Goal: Navigation & Orientation: Find specific page/section

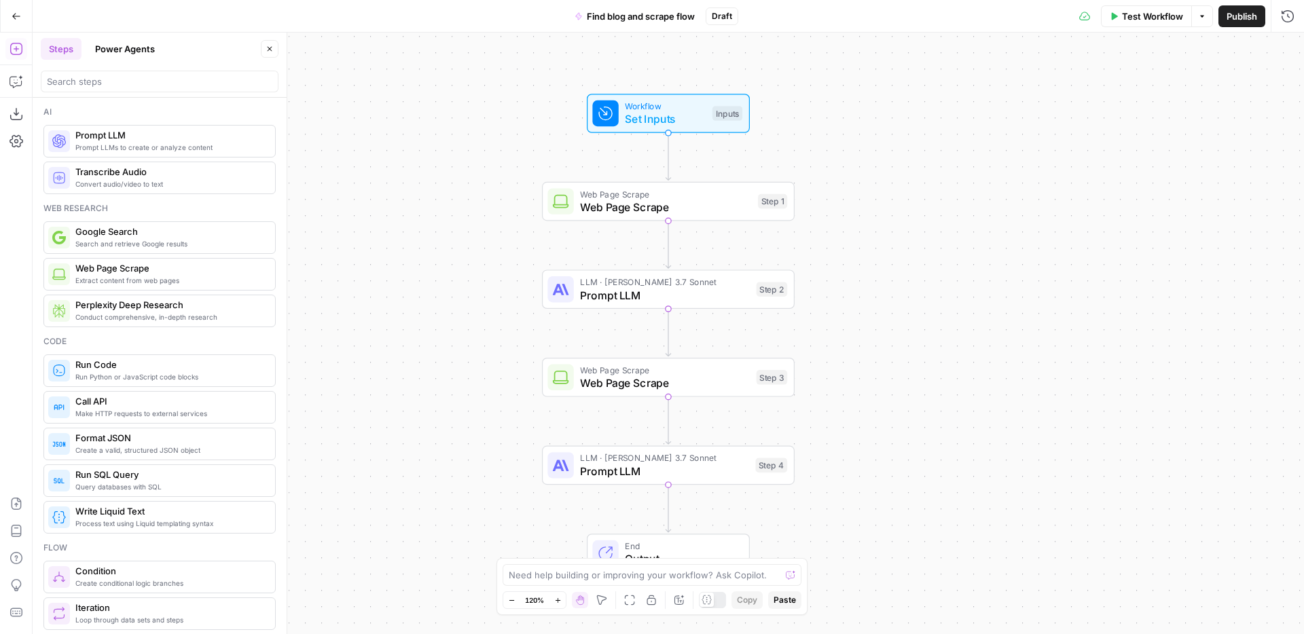
click at [7, 22] on button "Go Back" at bounding box center [16, 16] width 24 height 24
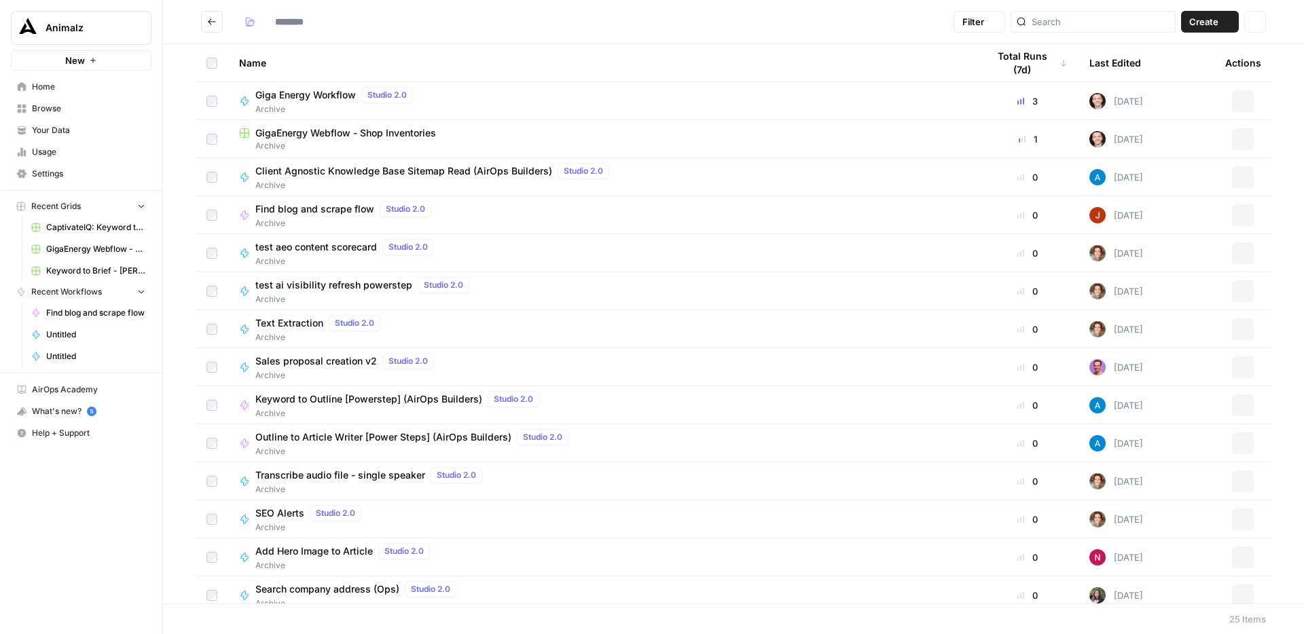
type input "*******"
click at [208, 24] on icon "Go back" at bounding box center [212, 22] width 10 height 10
